Goal: Task Accomplishment & Management: Manage account settings

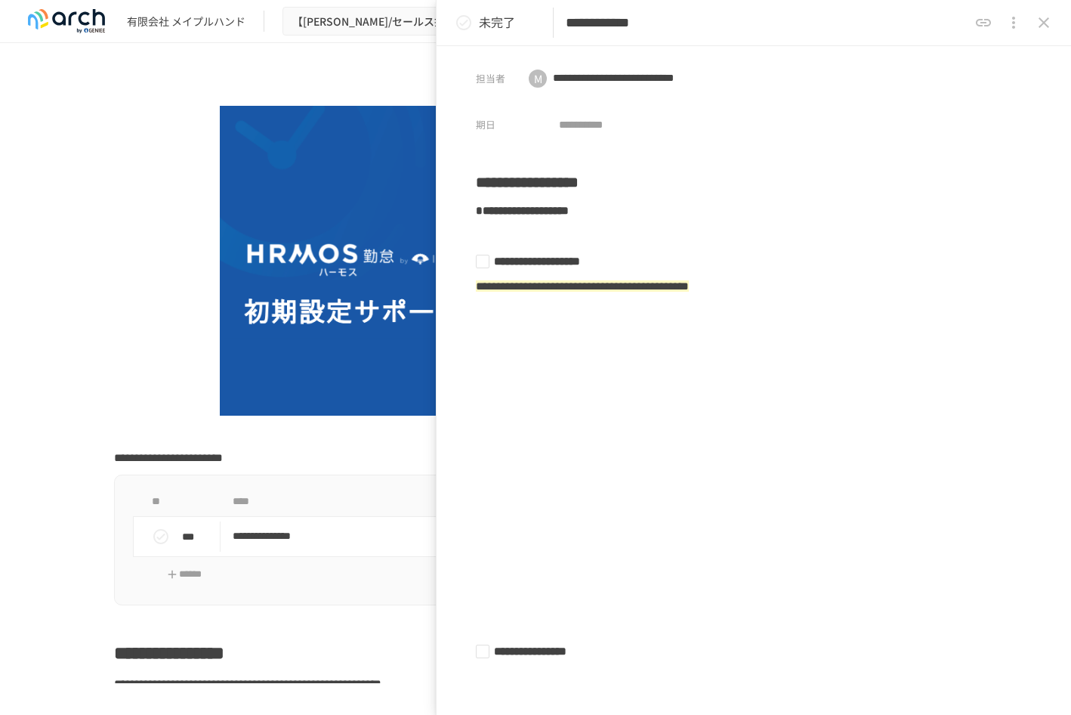
scroll to position [1546, 0]
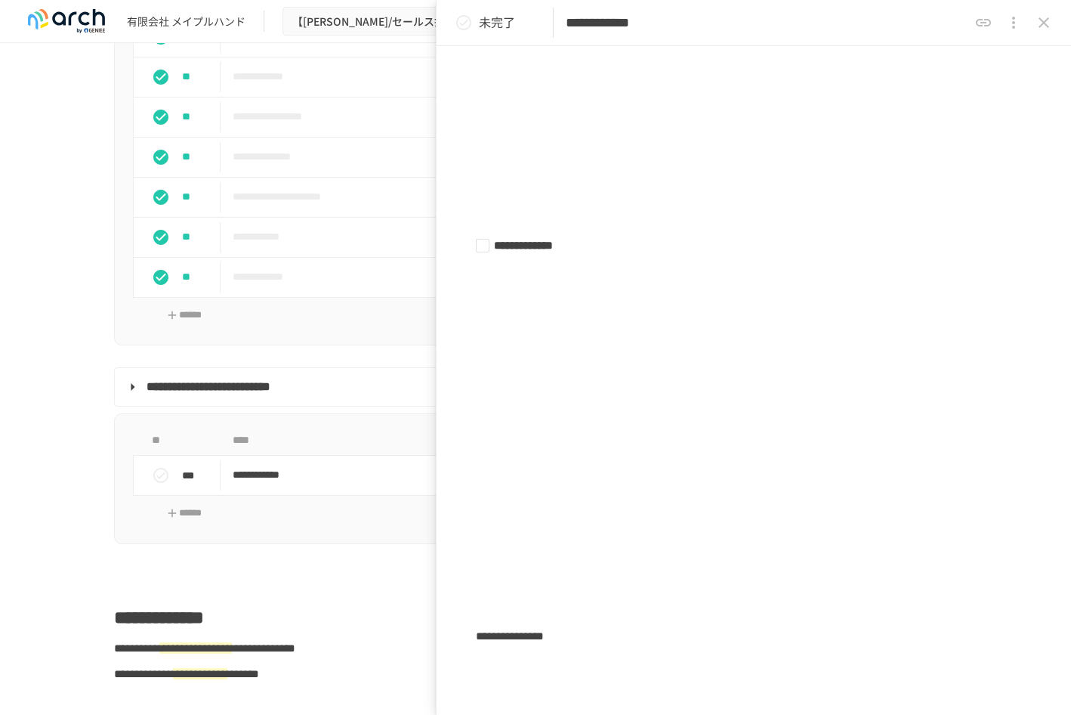
click at [53, 325] on div "**********" at bounding box center [535, 363] width 1071 height 640
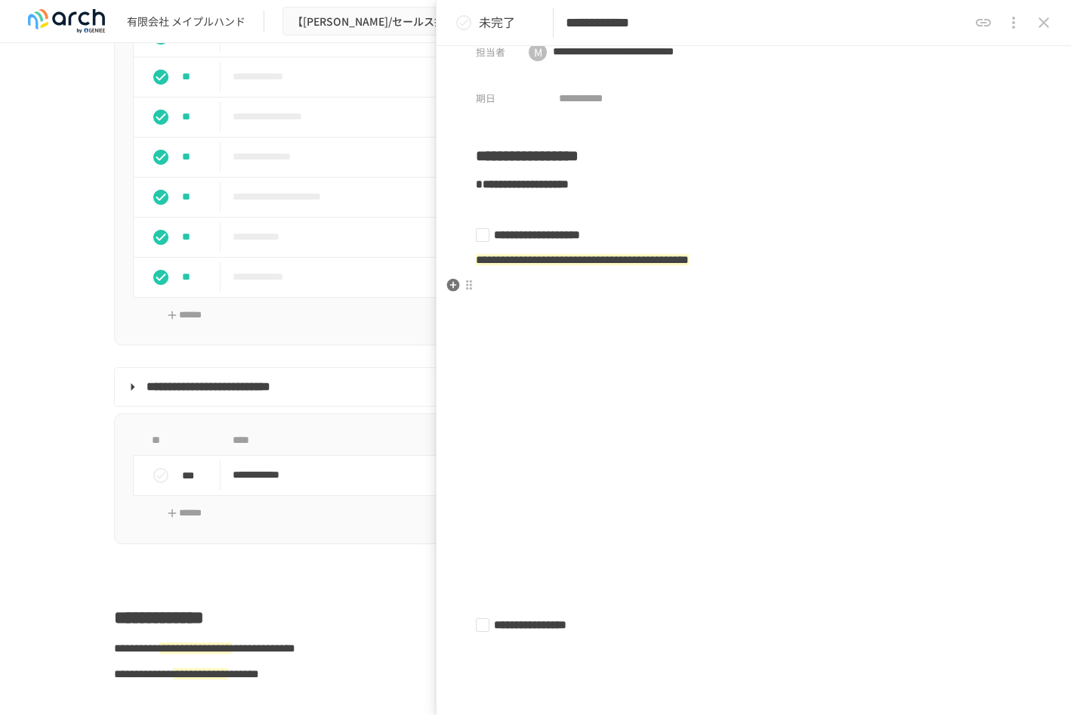
scroll to position [0, 0]
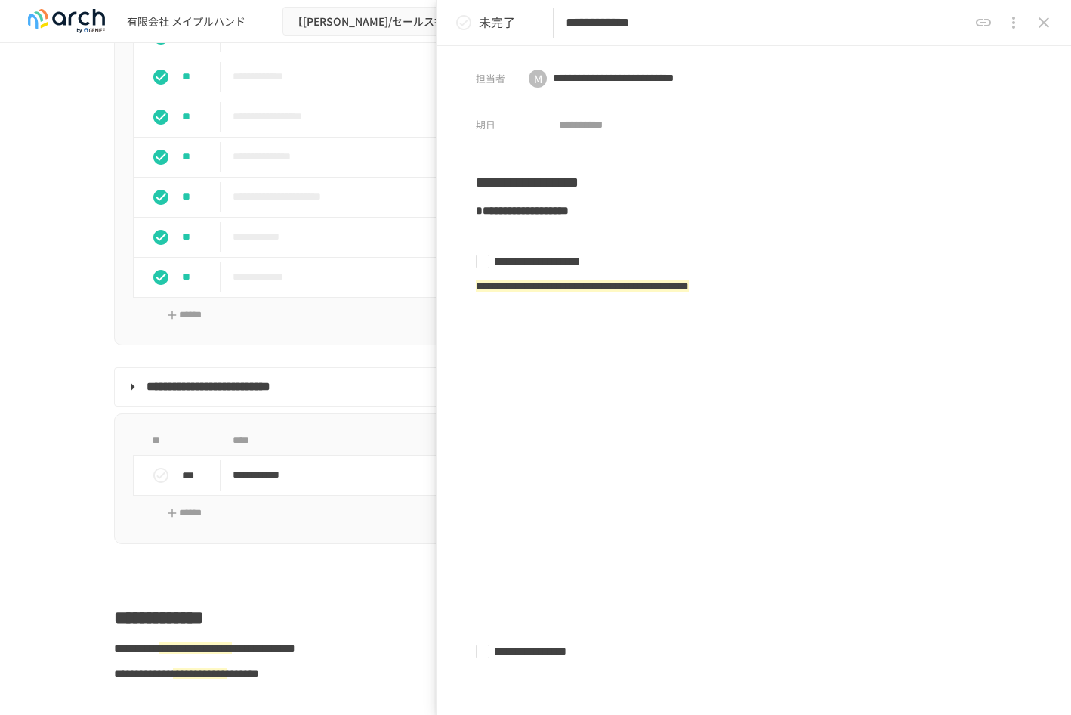
click at [8, 340] on div "**********" at bounding box center [535, 363] width 1071 height 640
click at [1052, 25] on button "close drawer" at bounding box center [1044, 23] width 30 height 30
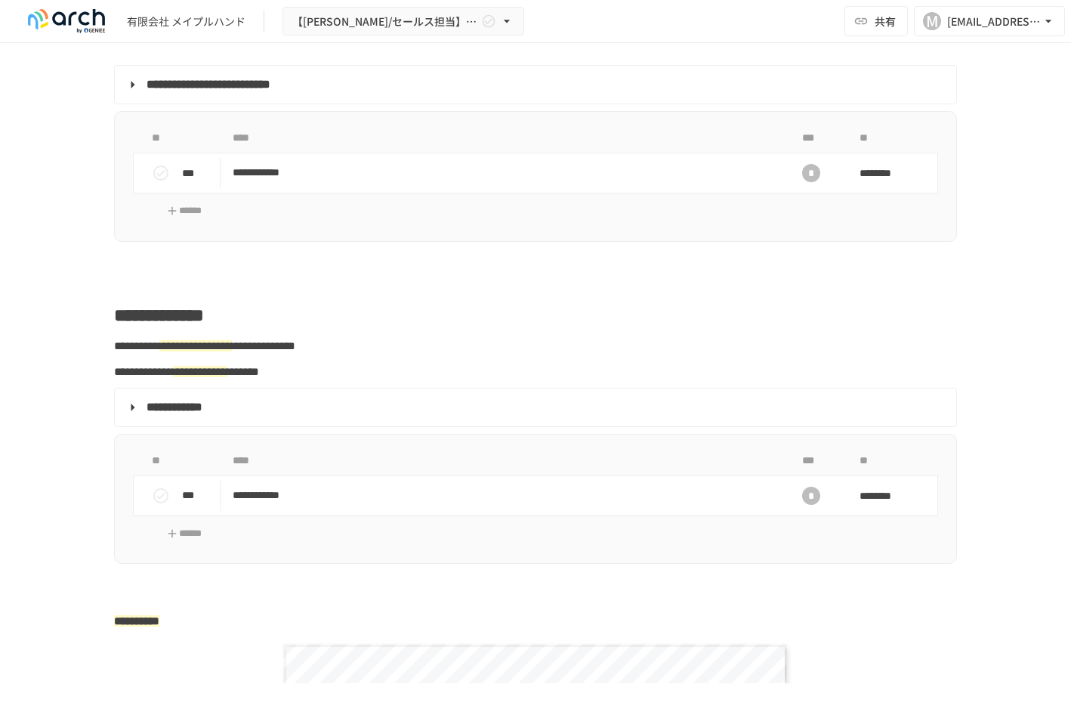
scroll to position [1924, 0]
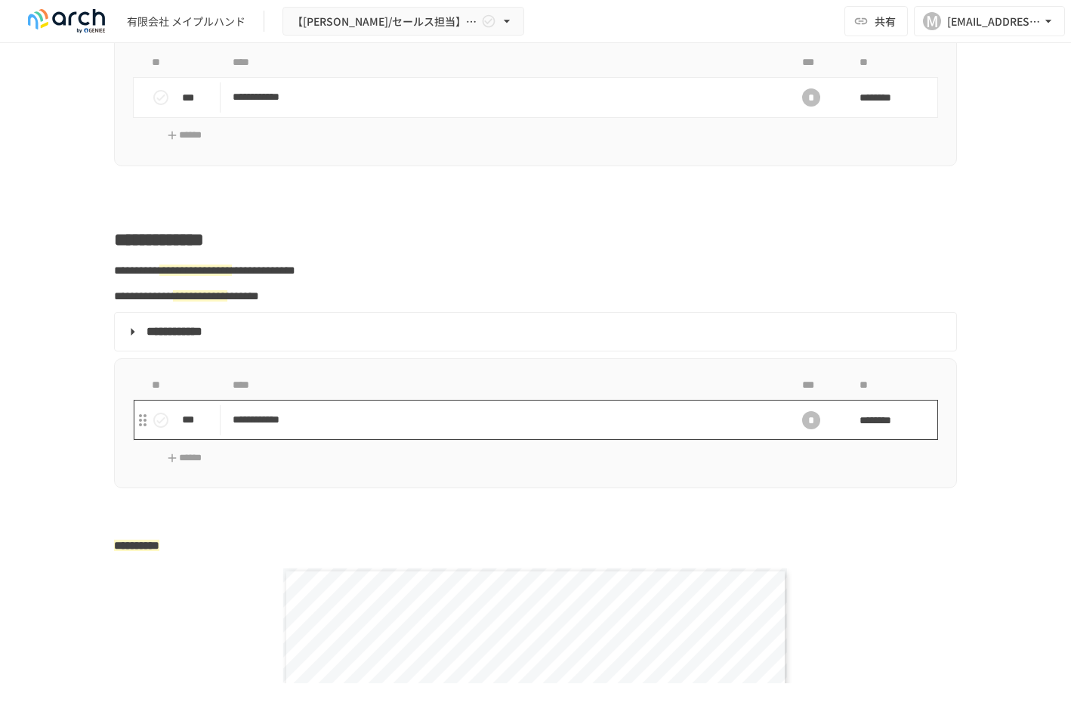
click at [263, 429] on p "**********" at bounding box center [504, 419] width 542 height 19
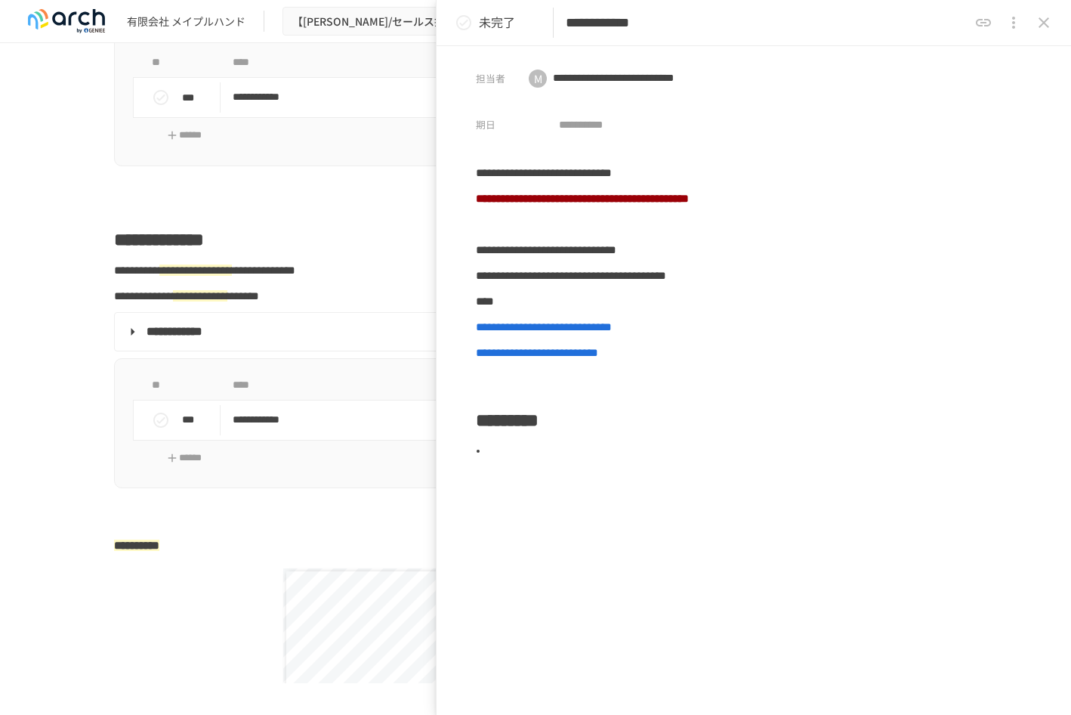
click at [464, 25] on icon "status" at bounding box center [463, 22] width 15 height 15
click at [1038, 27] on icon "close drawer" at bounding box center [1044, 23] width 18 height 18
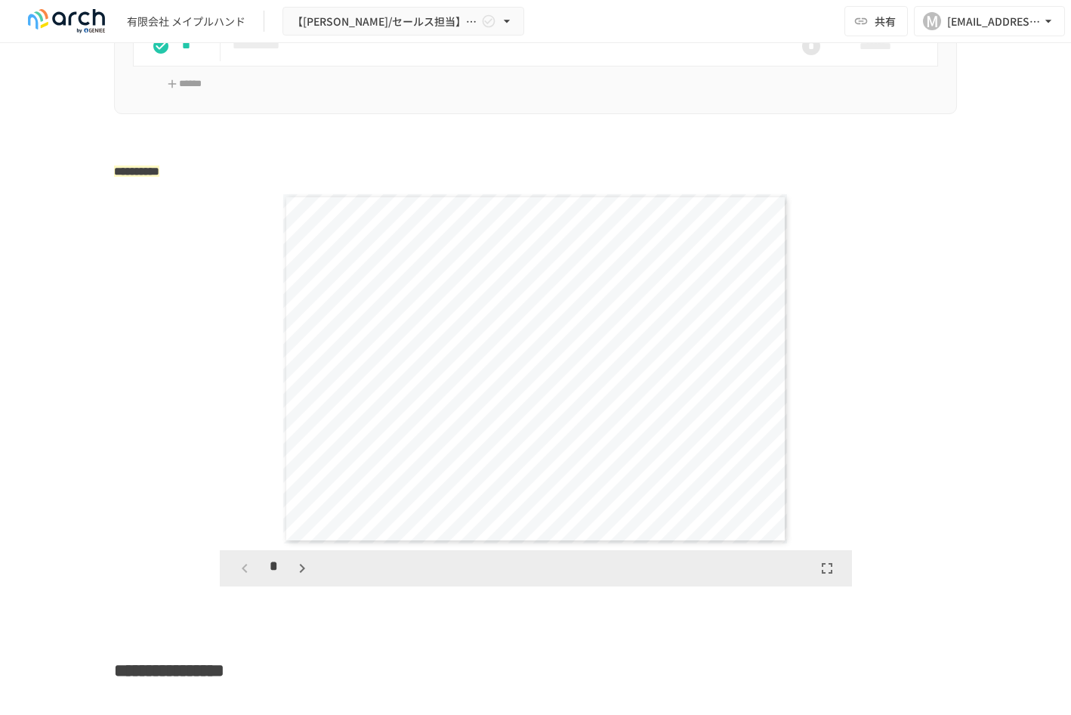
scroll to position [2302, 0]
click at [293, 573] on icon "button" at bounding box center [302, 564] width 18 height 18
click at [289, 577] on button "button" at bounding box center [302, 564] width 26 height 26
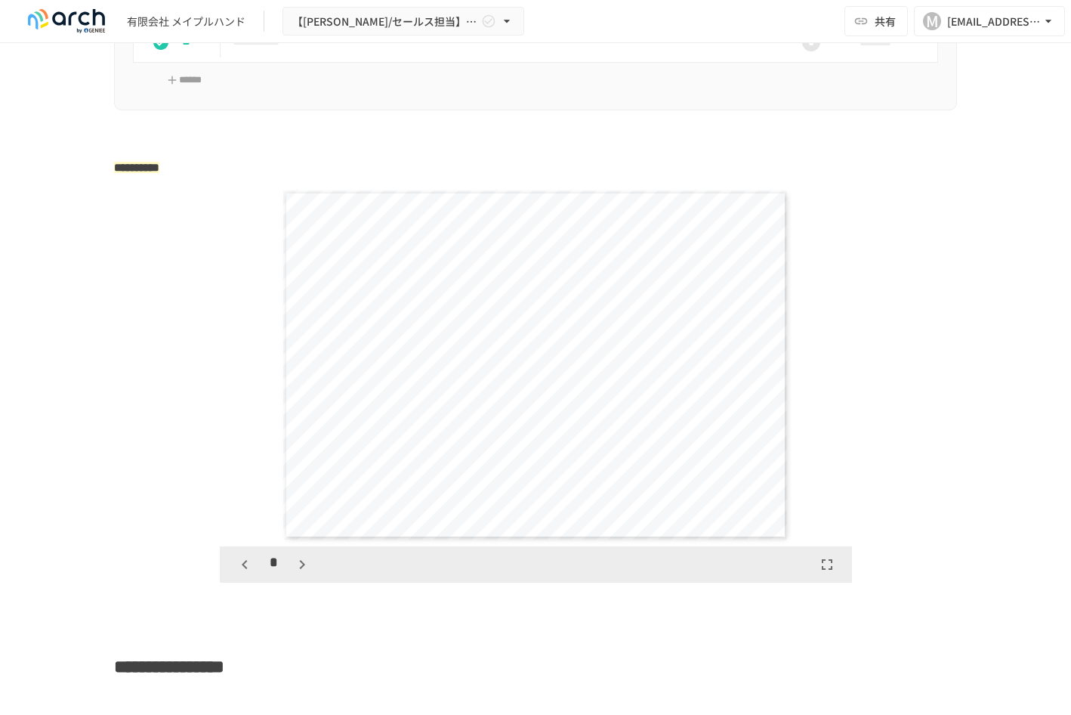
scroll to position [1083, 0]
click at [289, 577] on button "button" at bounding box center [302, 564] width 26 height 26
click at [295, 573] on icon "button" at bounding box center [302, 564] width 18 height 18
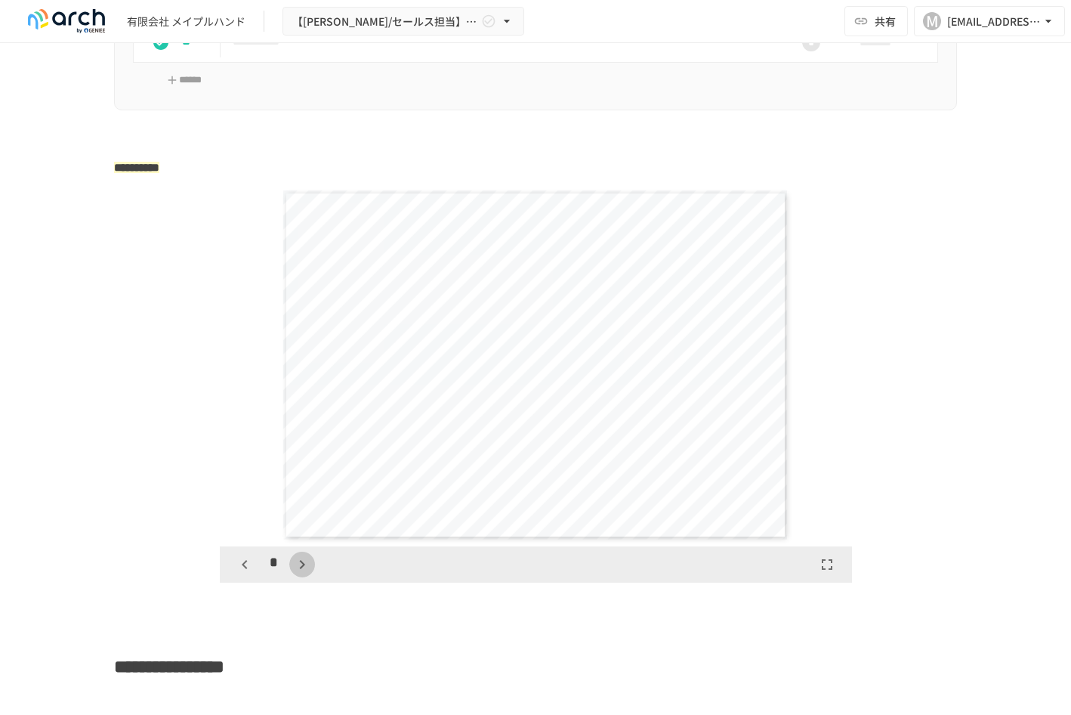
click at [294, 577] on button "button" at bounding box center [302, 564] width 26 height 26
click at [293, 573] on icon "button" at bounding box center [302, 564] width 18 height 18
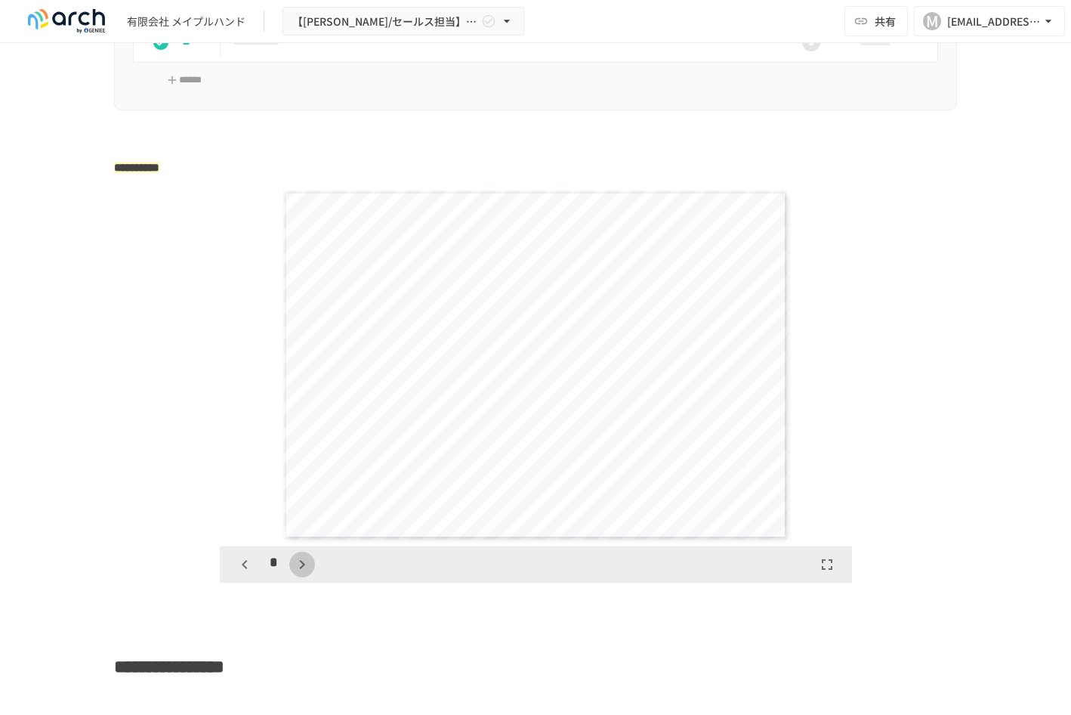
scroll to position [2889, 0]
click at [295, 573] on icon "button" at bounding box center [302, 564] width 18 height 18
click at [298, 577] on button "button" at bounding box center [311, 564] width 26 height 26
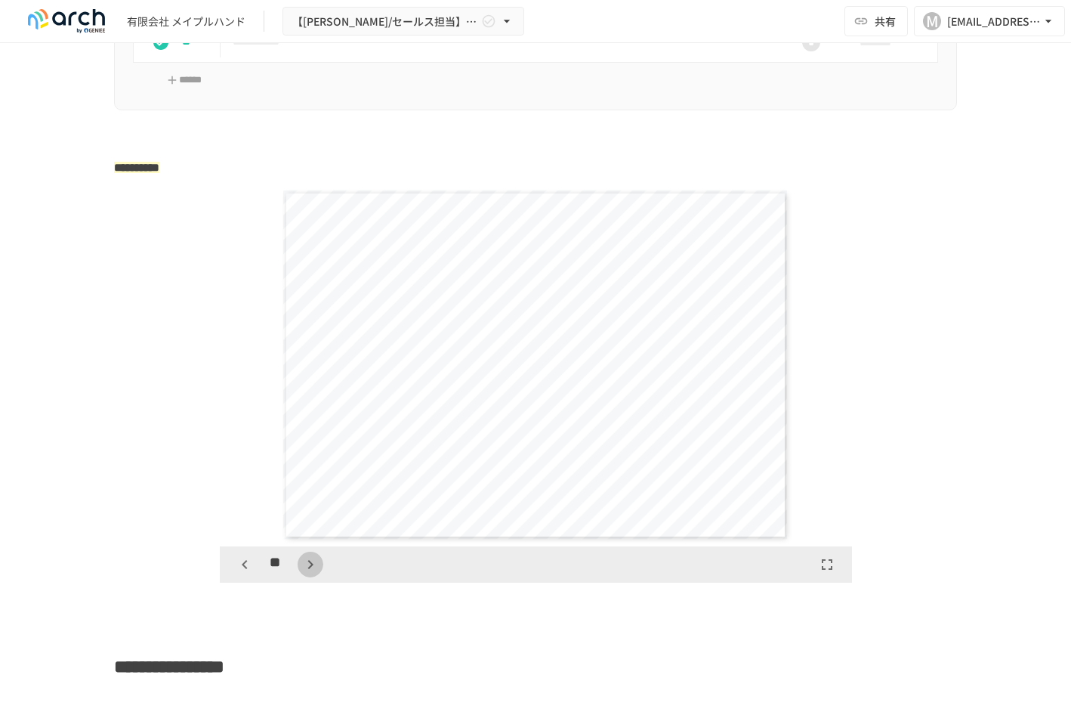
click at [298, 577] on button "button" at bounding box center [311, 564] width 26 height 26
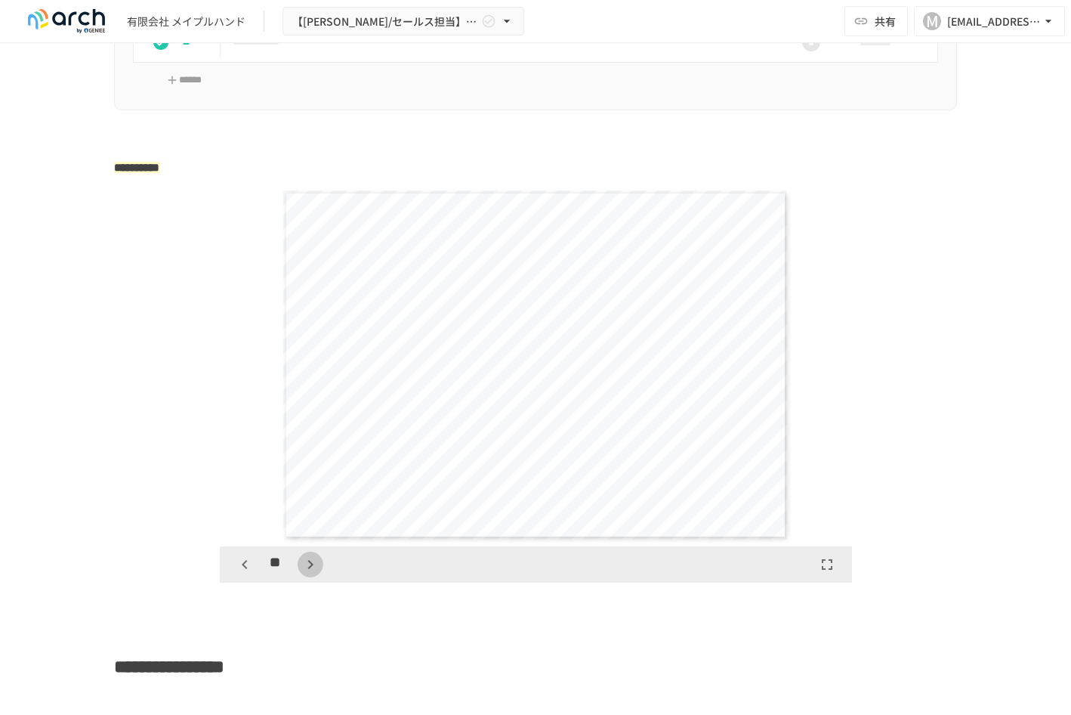
scroll to position [4695, 0]
click at [301, 573] on icon "button" at bounding box center [310, 564] width 18 height 18
drag, startPoint x: 301, startPoint y: 583, endPoint x: 310, endPoint y: 663, distance: 80.7
click at [310, 663] on div "**********" at bounding box center [536, 719] width 922 height 5882
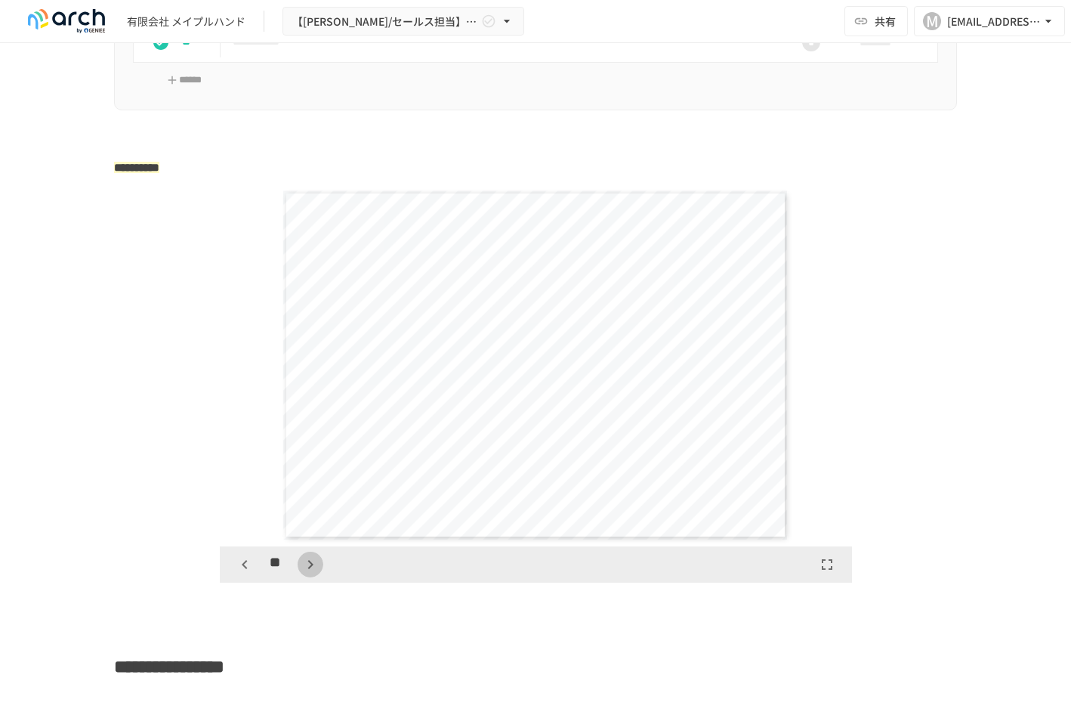
click at [301, 573] on icon "button" at bounding box center [310, 564] width 18 height 18
